Goal: Use online tool/utility

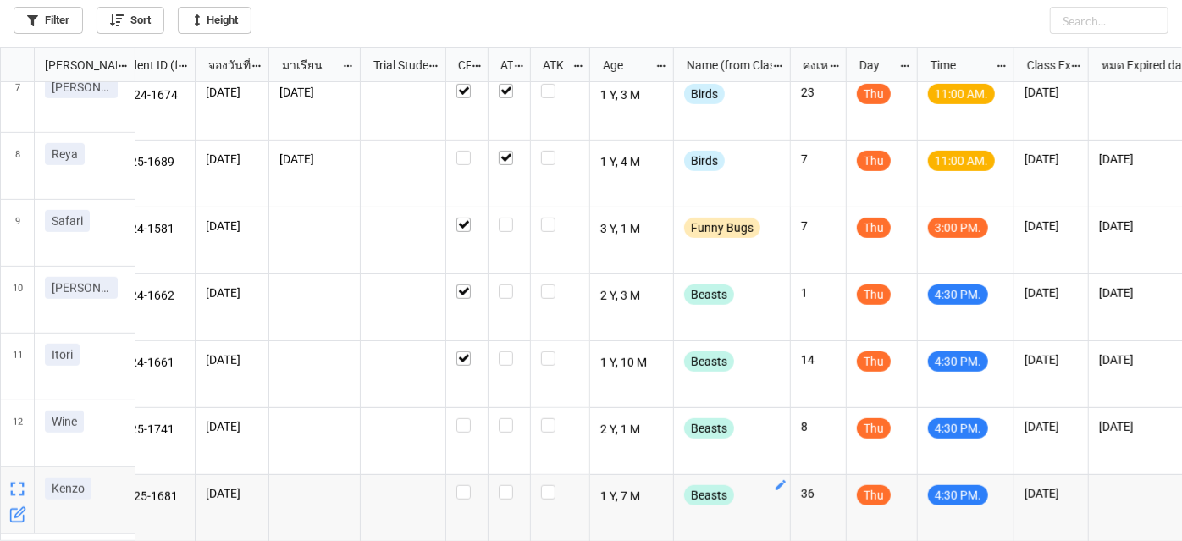
scroll to position [0, 34]
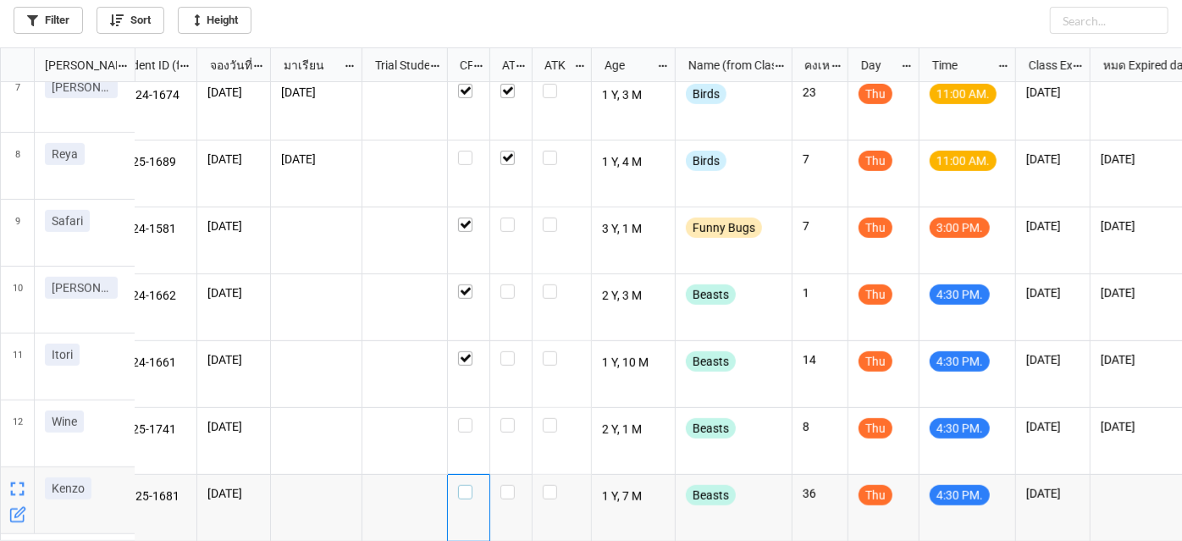
click at [465, 485] on label "grid" at bounding box center [468, 485] width 21 height 0
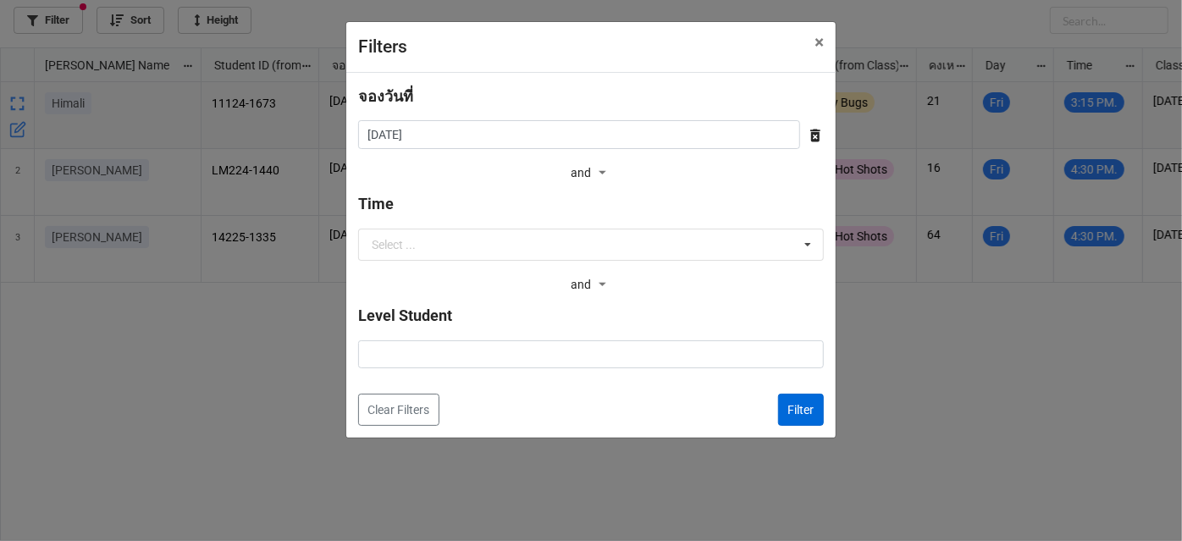
scroll to position [484, 1172]
click at [804, 415] on button "Filter" at bounding box center [801, 410] width 46 height 32
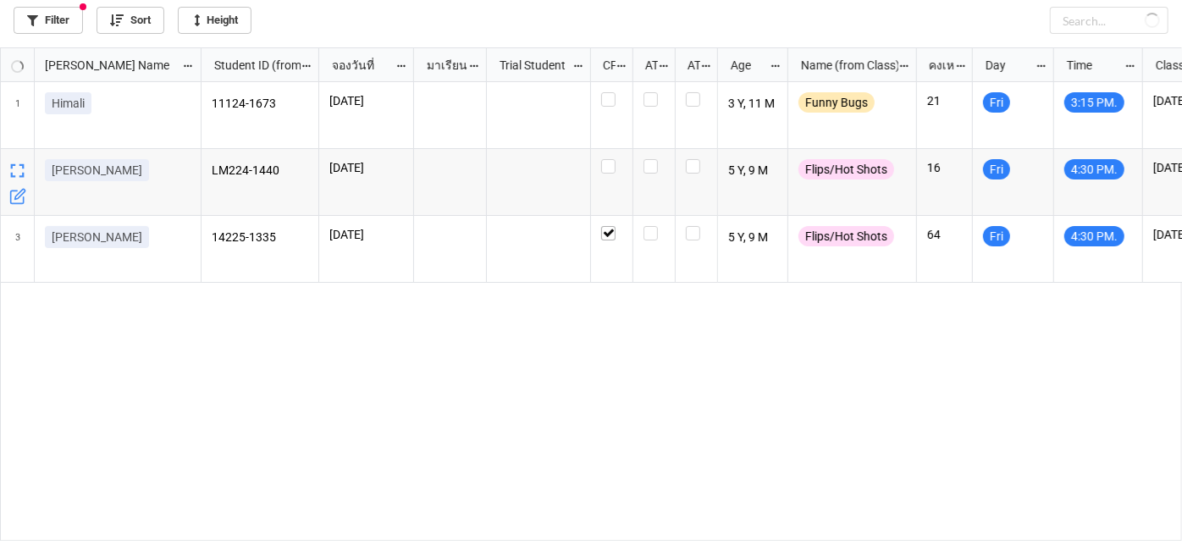
checkbox input "false"
checkbox input "true"
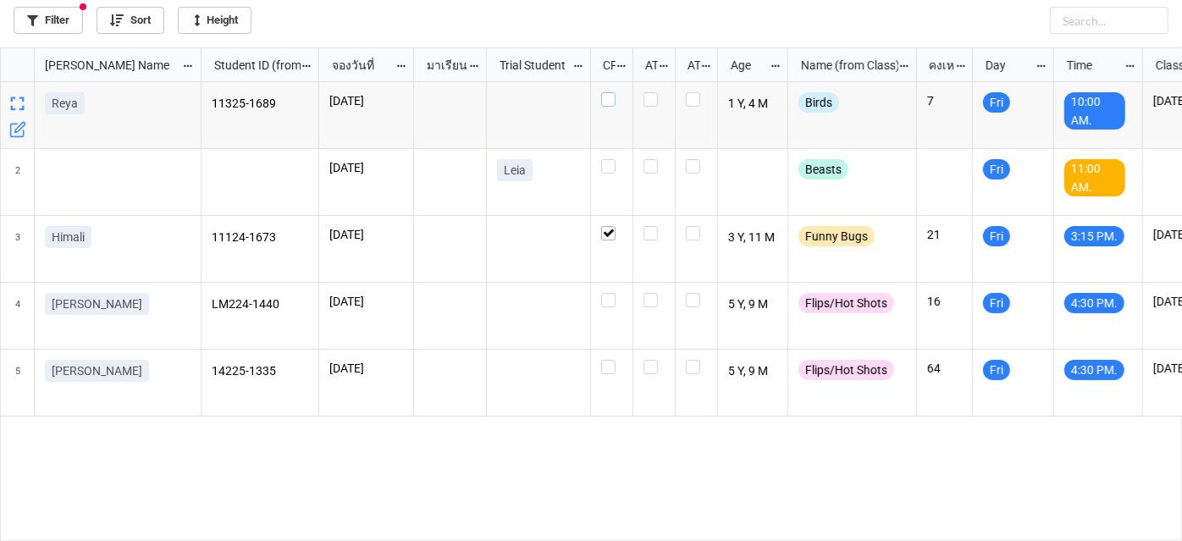
click at [616, 99] on div "grid" at bounding box center [611, 99] width 21 height 14
